Goal: Check status

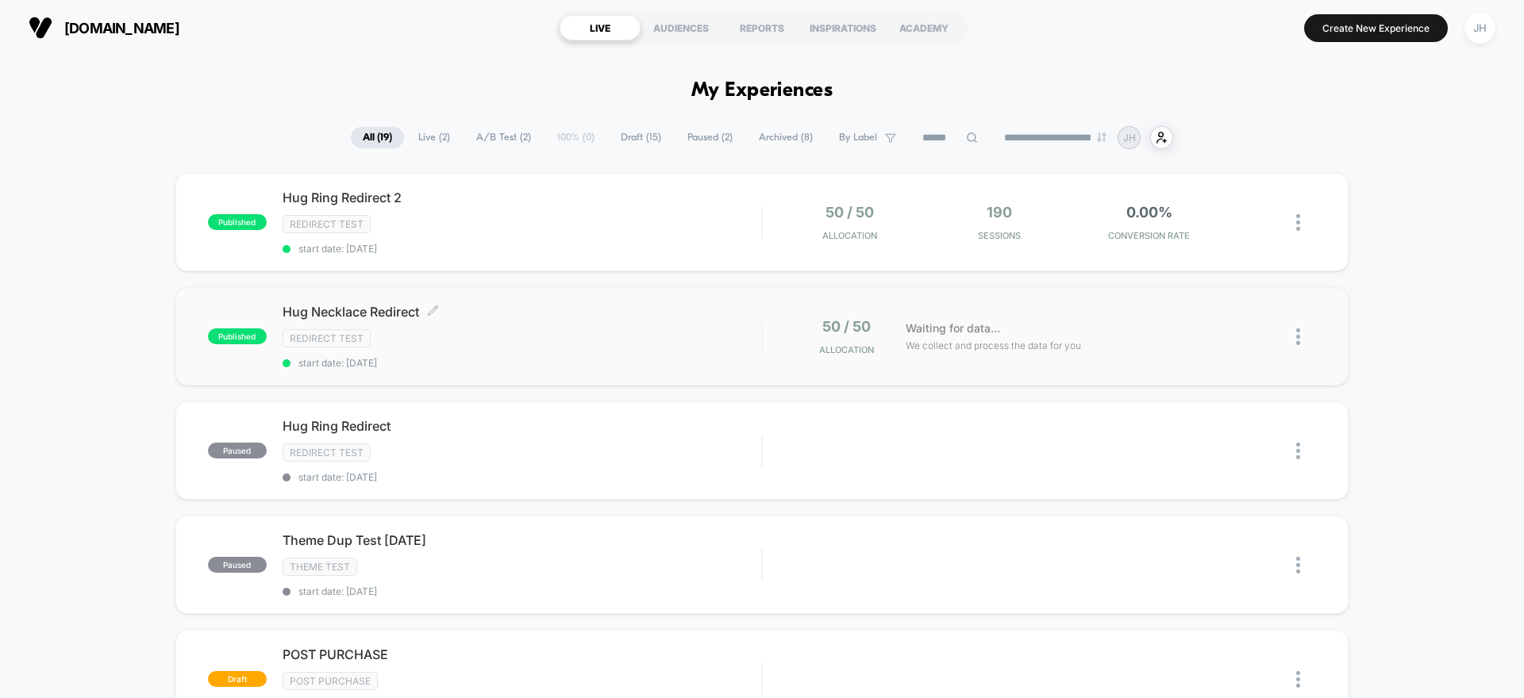
click at [518, 353] on div "Hug Necklace Redirect Click to edit experience details Click to edit experience…" at bounding box center [522, 336] width 479 height 65
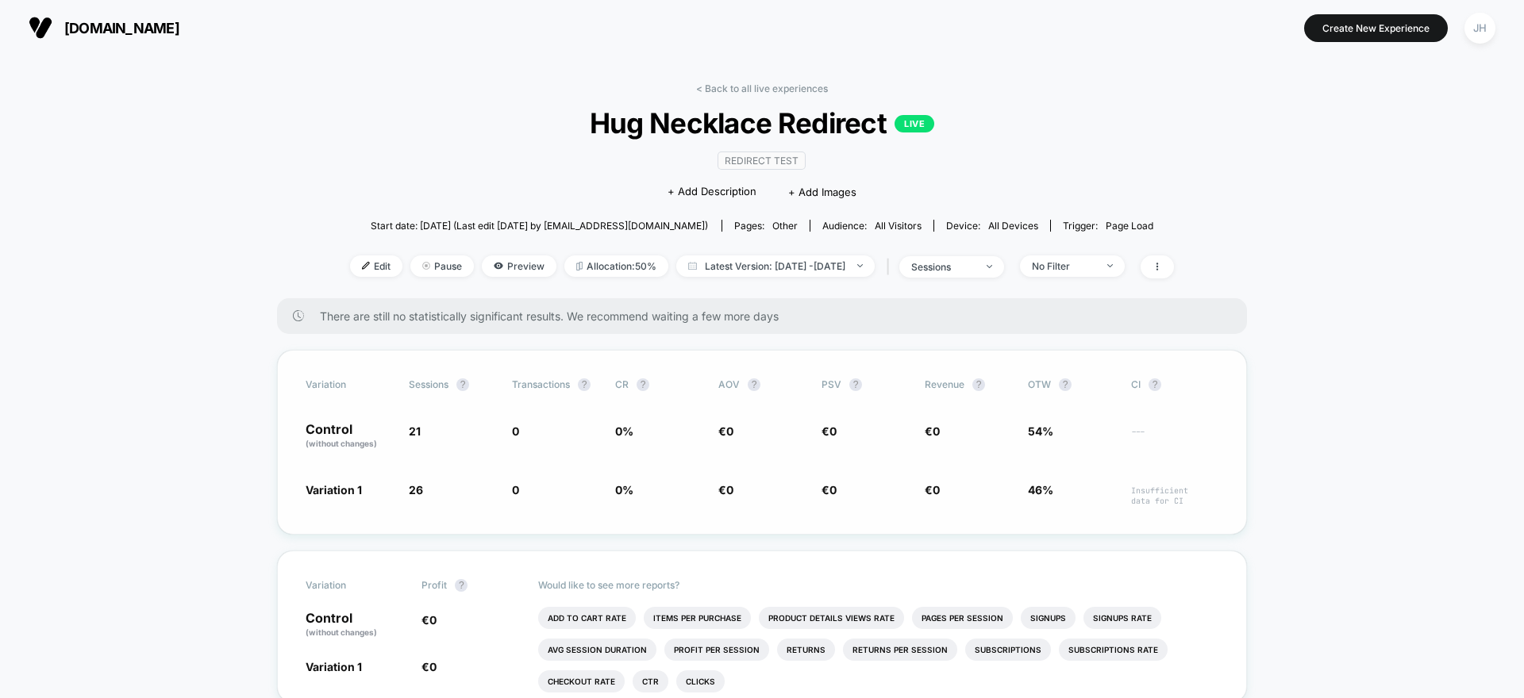
drag, startPoint x: 536, startPoint y: 432, endPoint x: 814, endPoint y: 487, distance: 283.1
click at [814, 487] on div "Variation Sessions ? Transactions ? CR ? AOV ? PSV ? Revenue ? OTW ? CI ? Contr…" at bounding box center [762, 442] width 970 height 185
drag, startPoint x: 814, startPoint y: 487, endPoint x: 580, endPoint y: 262, distance: 323.9
click at [802, 479] on div "Variation Sessions ? Transactions ? CR ? AOV ? PSV ? Revenue ? OTW ? CI ? Contr…" at bounding box center [762, 442] width 970 height 185
drag, startPoint x: 679, startPoint y: 124, endPoint x: 1024, endPoint y: 129, distance: 344.5
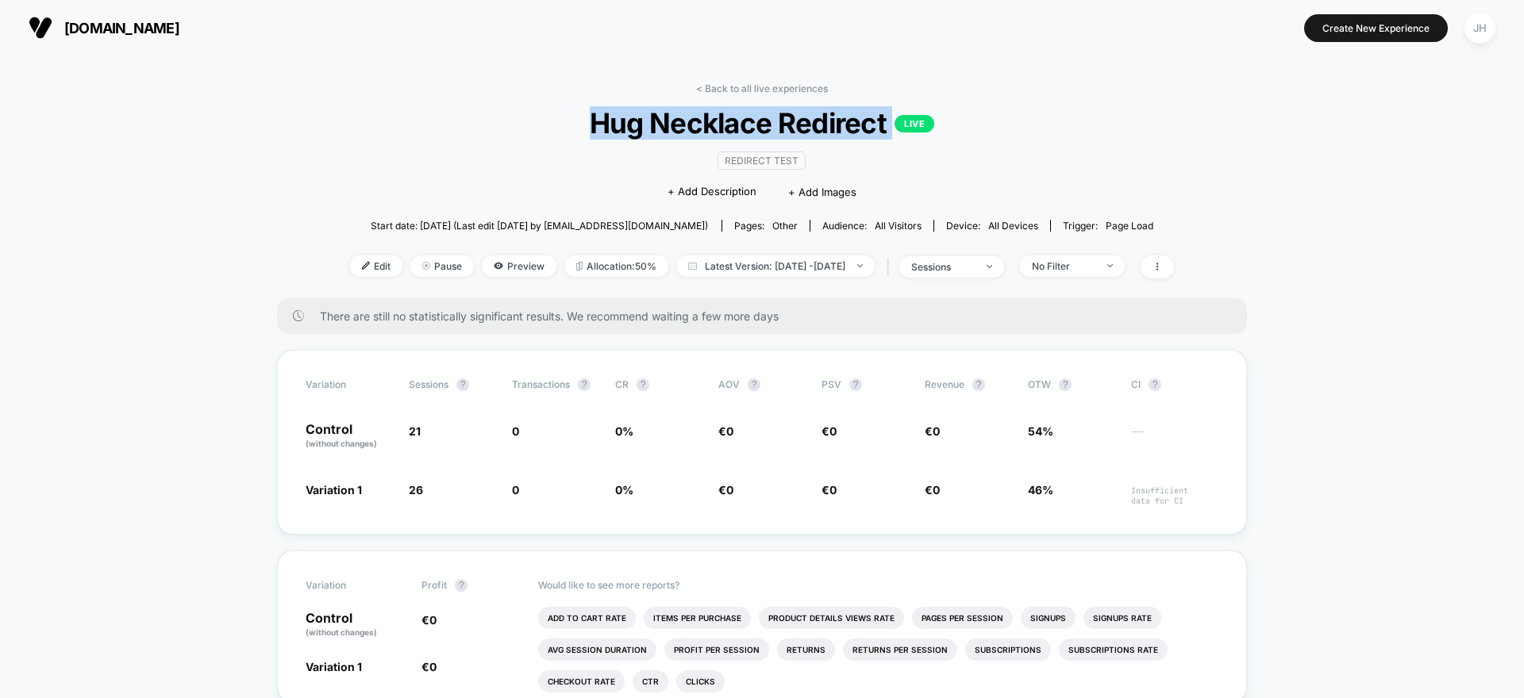
click at [1025, 130] on span "Hug Necklace Redirect LIVE" at bounding box center [761, 122] width 741 height 33
drag, startPoint x: 1023, startPoint y: 129, endPoint x: 1241, endPoint y: 80, distance: 223.8
click at [1060, 125] on span "Hug Necklace Redirect LIVE" at bounding box center [761, 122] width 741 height 33
click at [1476, 34] on div "JH" at bounding box center [1479, 28] width 31 height 31
